Goal: Task Accomplishment & Management: Manage account settings

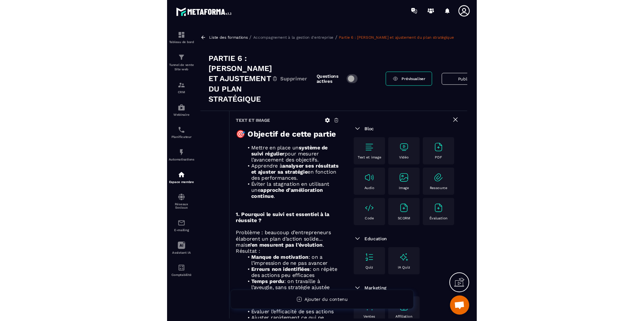
scroll to position [1277, 0]
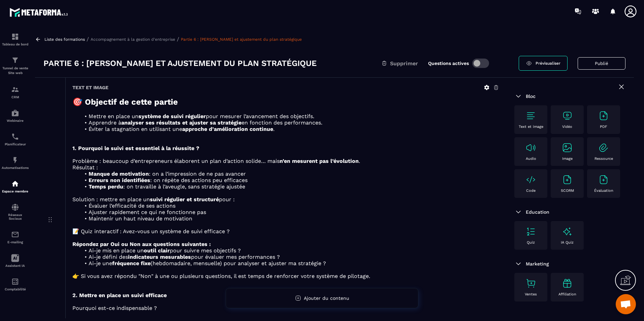
click at [209, 15] on div at bounding box center [361, 11] width 565 height 23
click at [37, 35] on div "Liste des formations / Accompagnement à la gestion d'entreprise / Partie 6 : Su…" at bounding box center [334, 173] width 605 height 289
click at [39, 39] on icon at bounding box center [38, 39] width 4 height 4
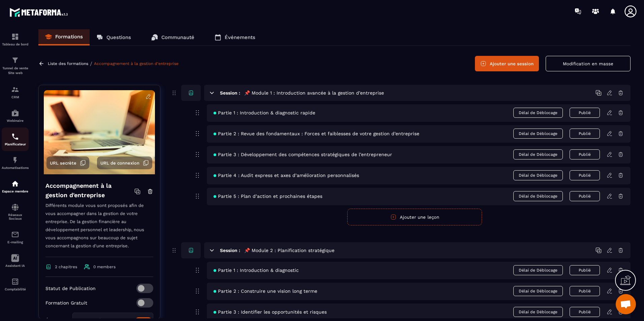
click at [4, 145] on p "Planificateur" at bounding box center [15, 144] width 27 height 4
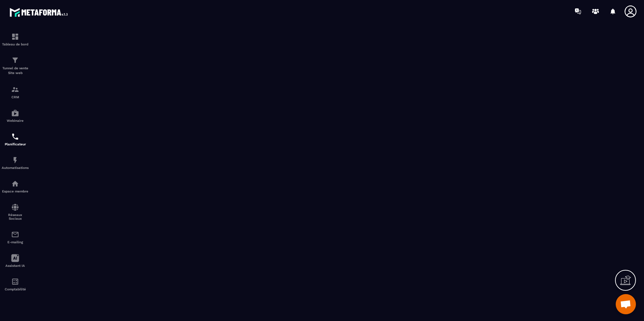
click at [326, 305] on span "Ouvrir le chat" at bounding box center [626, 304] width 20 height 20
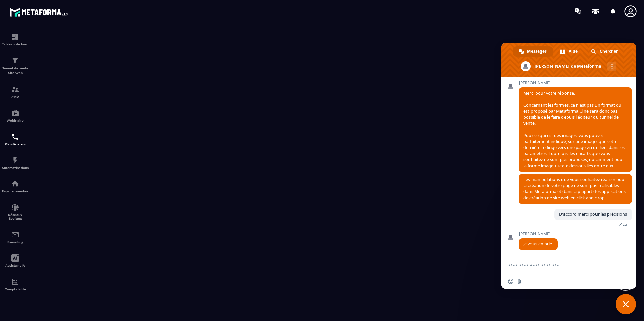
scroll to position [1290, 0]
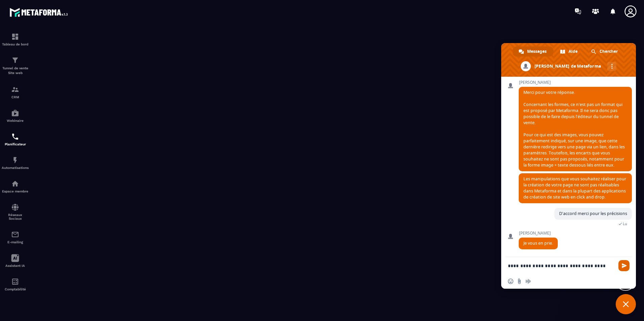
type textarea "**********"
click at [326, 263] on span "Envoyer" at bounding box center [624, 265] width 5 height 5
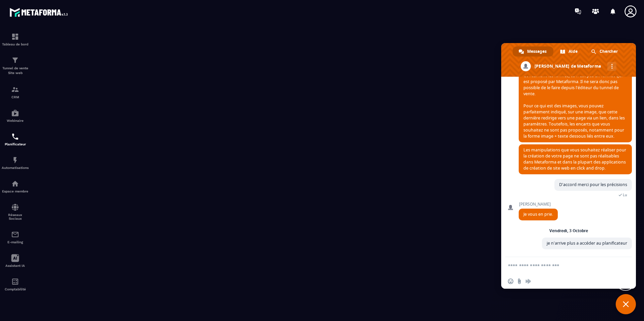
scroll to position [1319, 0]
click at [326, 305] on span "Fermer le chat" at bounding box center [626, 304] width 6 height 6
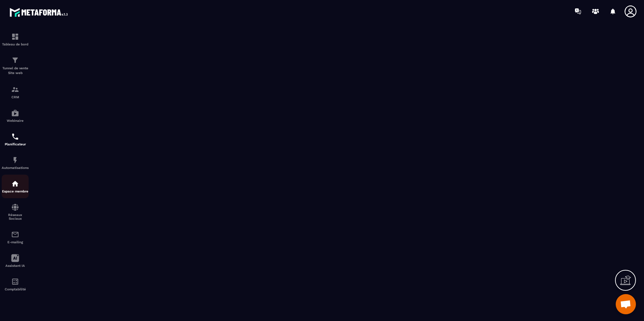
click at [12, 182] on img at bounding box center [15, 184] width 8 height 8
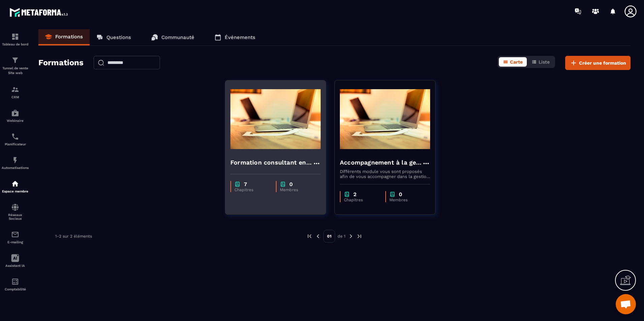
click at [251, 118] on img at bounding box center [275, 119] width 90 height 67
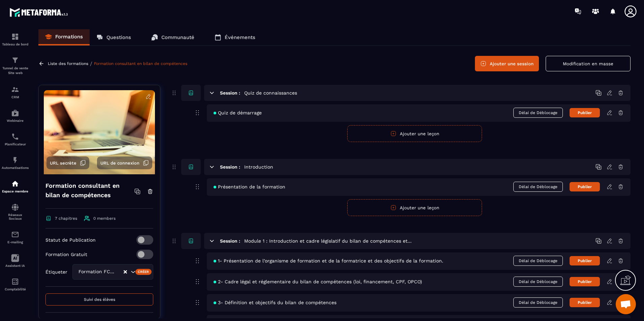
click at [326, 26] on section "Tableau de bord Tunnel de vente Site web CRM Webinaire Planificateur Automatisa…" at bounding box center [322, 174] width 644 height 303
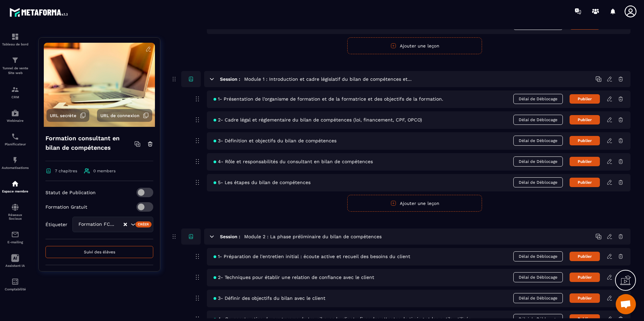
scroll to position [34, 0]
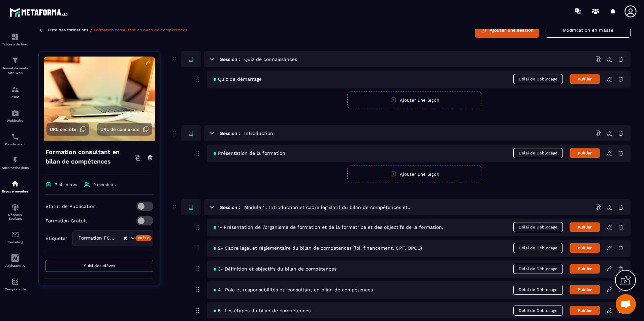
click at [326, 151] on span "Délai de Déblocage" at bounding box center [538, 153] width 50 height 10
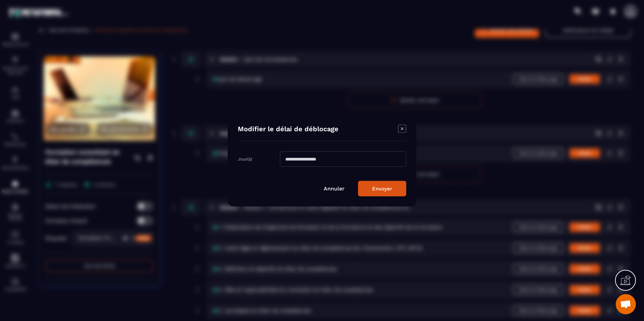
click at [326, 160] on input "Modal window" at bounding box center [343, 159] width 126 height 15
click at [326, 129] on icon "Modal window" at bounding box center [402, 129] width 8 height 8
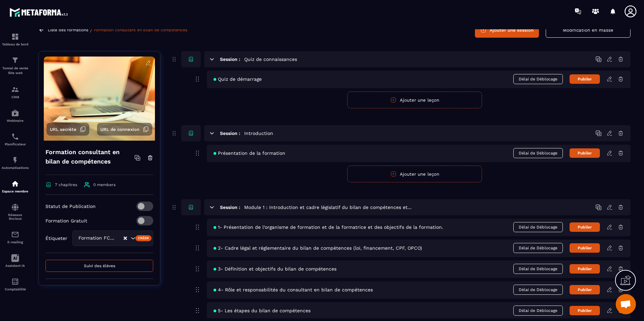
scroll to position [1326, 0]
click at [326, 156] on span "Délai de Déblocage" at bounding box center [538, 153] width 50 height 10
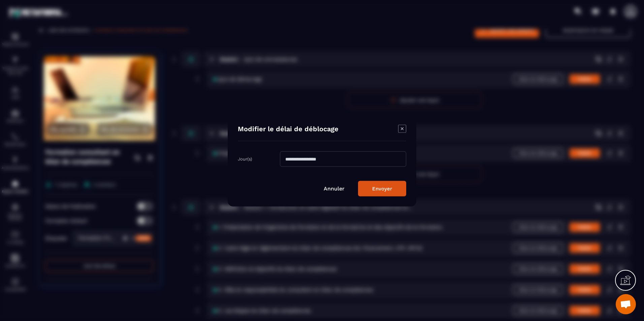
click at [326, 160] on input "Modal window" at bounding box center [343, 159] width 126 height 15
type input "*"
click at [326, 188] on button "Envoyer" at bounding box center [382, 188] width 48 height 15
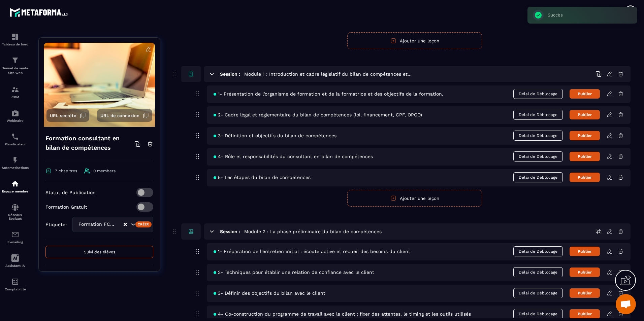
scroll to position [168, 0]
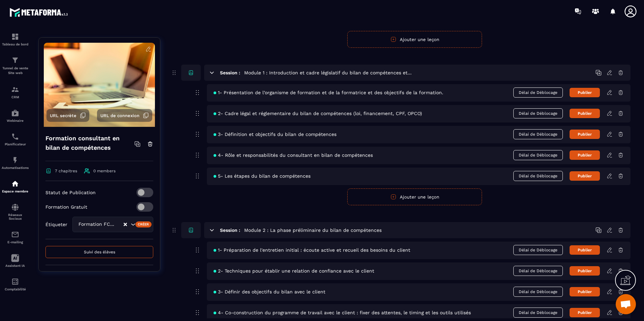
click at [326, 91] on span "Délai de Déblocage" at bounding box center [538, 93] width 50 height 10
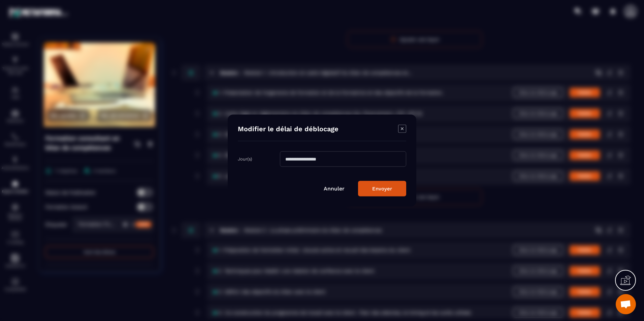
click at [326, 131] on icon "Modal window" at bounding box center [402, 129] width 8 height 8
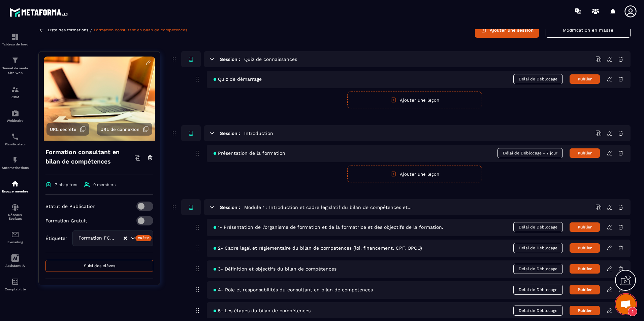
scroll to position [1366, 0]
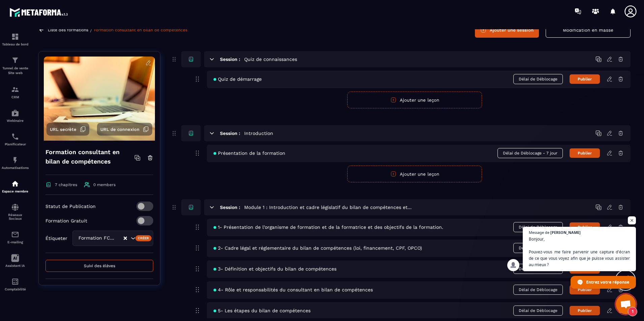
click at [326, 221] on span "Ouvrir le chat" at bounding box center [632, 221] width 8 height 8
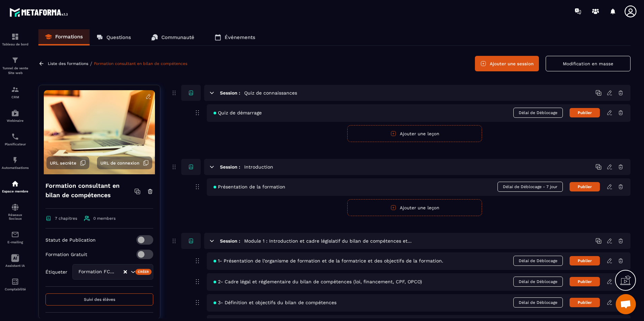
scroll to position [34, 0]
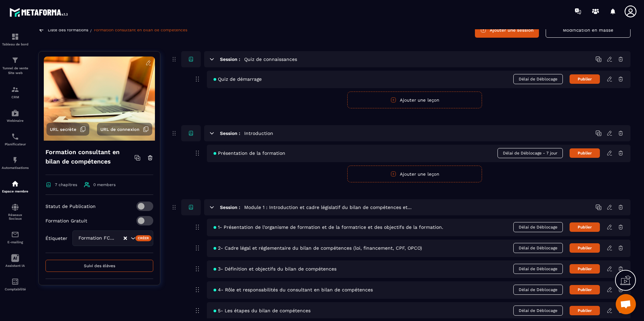
click at [326, 153] on span "Délai de Déblocage - 7 jour" at bounding box center [529, 153] width 65 height 10
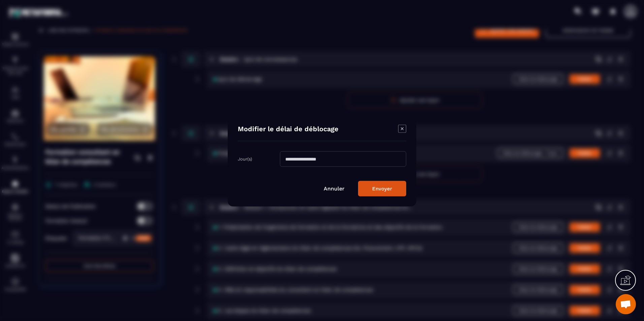
click at [326, 160] on input "*" at bounding box center [343, 159] width 126 height 15
type input "*"
click at [326, 187] on button "Envoyer" at bounding box center [382, 188] width 48 height 15
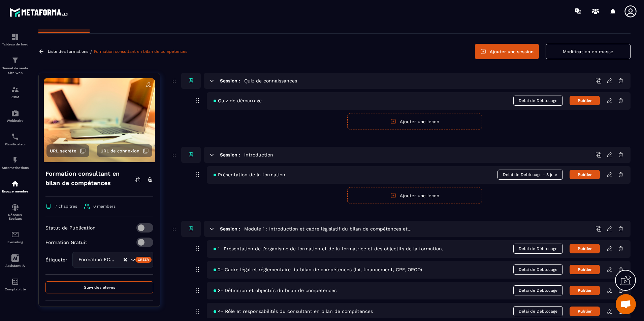
scroll to position [0, 0]
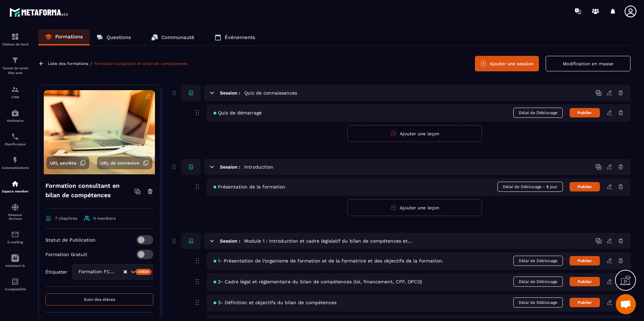
click at [41, 63] on icon at bounding box center [41, 64] width 6 height 6
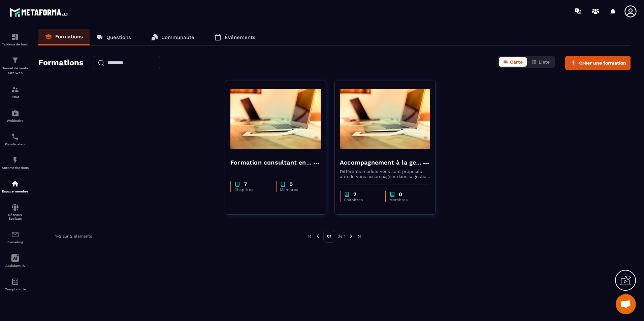
click at [132, 111] on div "Formation consultant en bilan de compétences 7 Chapitres 0 Membres Accompagneme…" at bounding box center [334, 151] width 592 height 143
click at [8, 185] on div "Espace membre" at bounding box center [15, 186] width 27 height 13
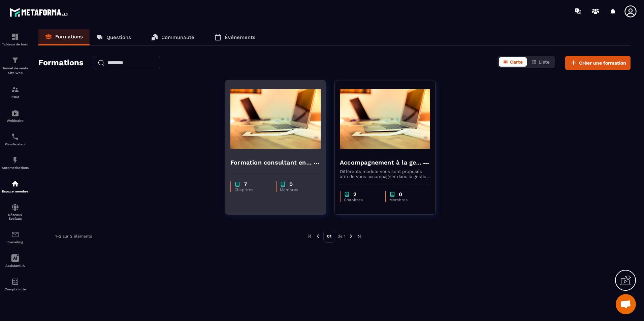
click at [317, 155] on div "Formation consultant en bilan de compétences" at bounding box center [275, 161] width 100 height 16
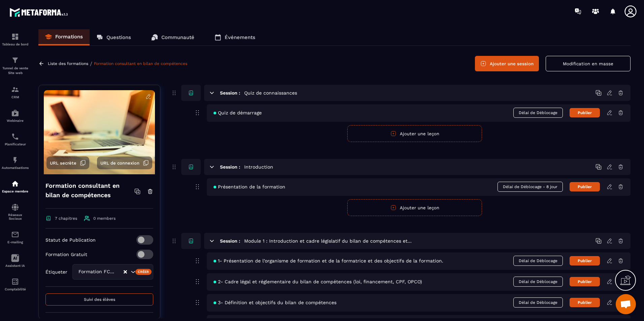
click at [41, 64] on icon at bounding box center [41, 64] width 6 height 6
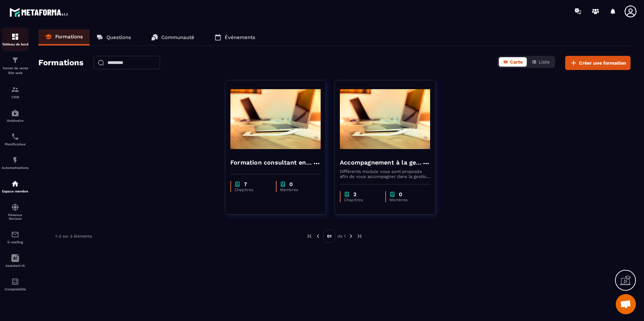
click at [13, 36] on img at bounding box center [15, 37] width 8 height 8
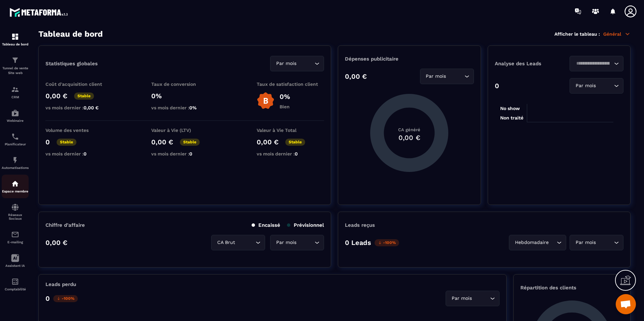
click at [15, 186] on img at bounding box center [15, 184] width 8 height 8
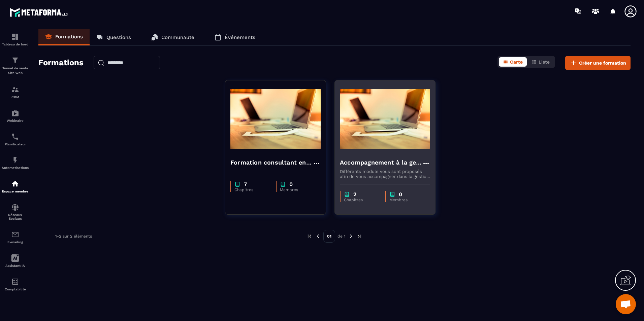
click at [326, 134] on img at bounding box center [385, 119] width 90 height 67
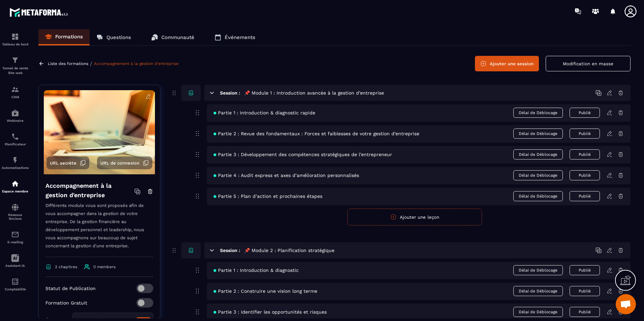
click at [39, 65] on icon at bounding box center [41, 64] width 6 height 6
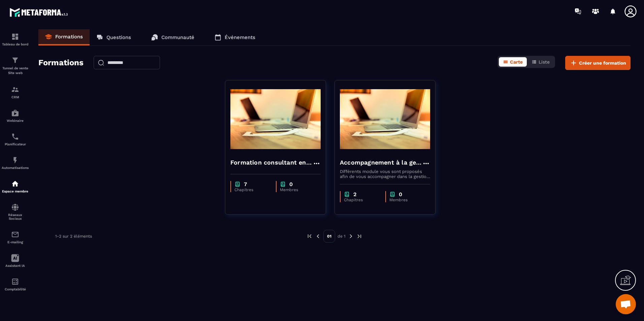
click at [326, 117] on div "Formation consultant en bilan de compétences 7 Chapitres 0 Membres Accompagneme…" at bounding box center [334, 151] width 592 height 143
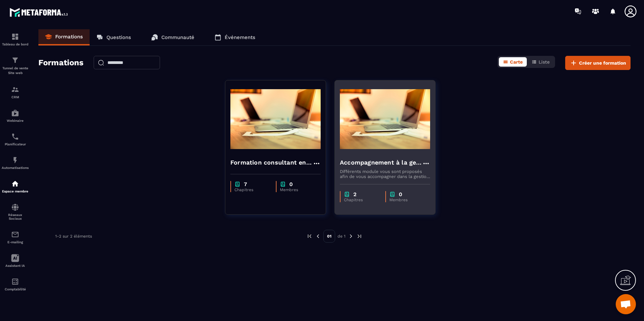
click at [326, 108] on img at bounding box center [385, 119] width 90 height 67
